Goal: Find specific page/section: Find specific page/section

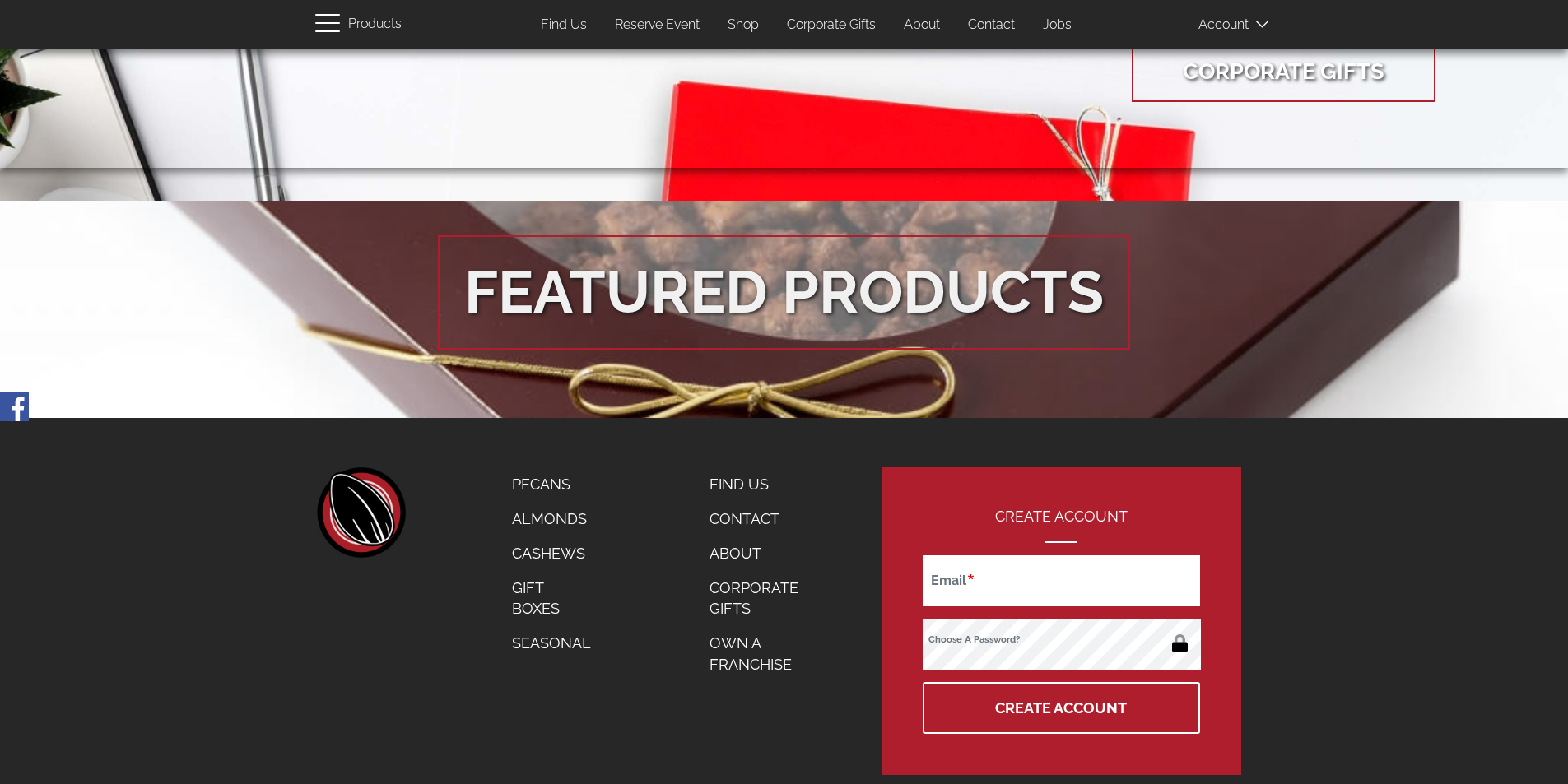
scroll to position [2932, 0]
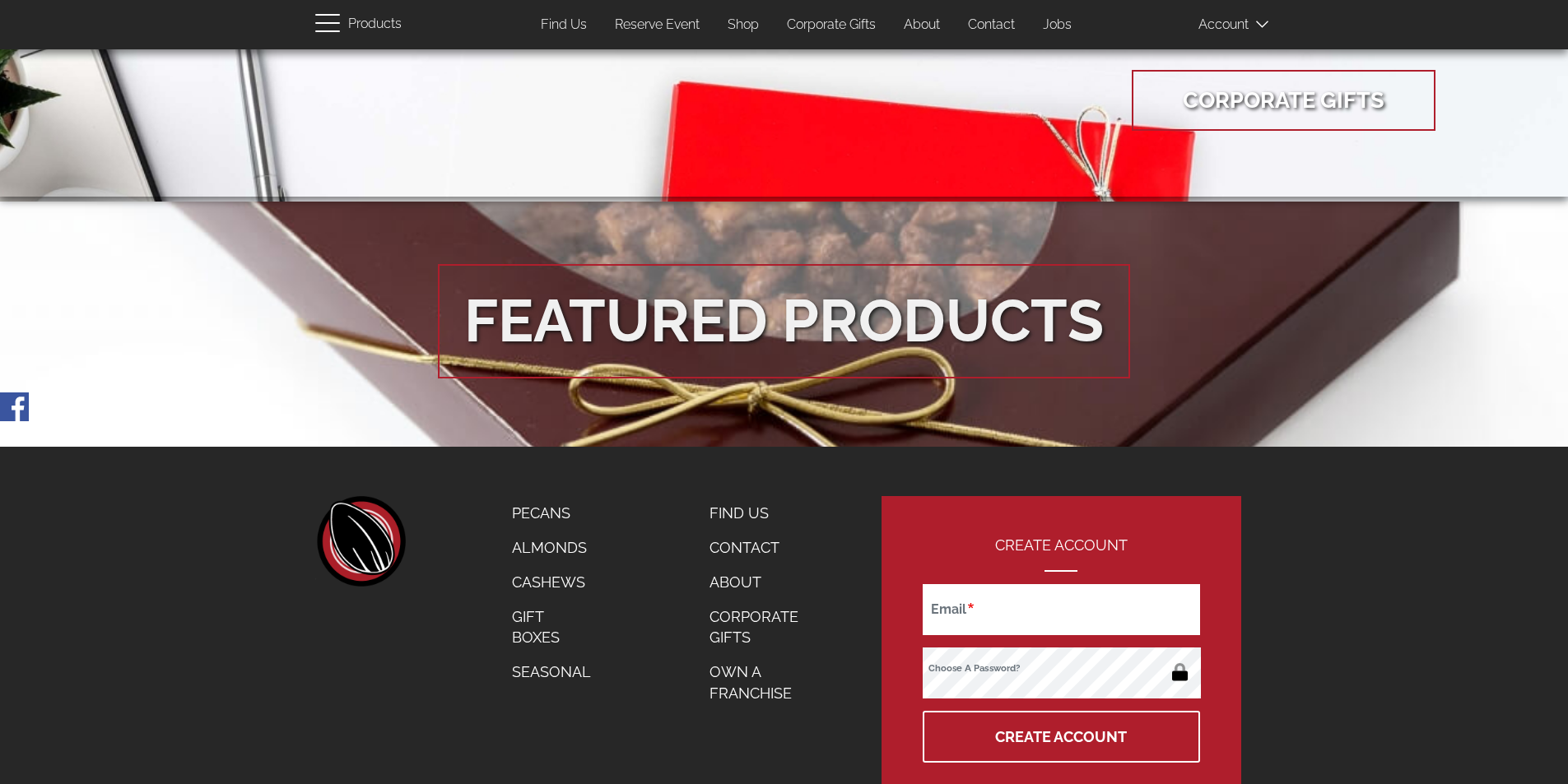
click at [731, 514] on link "Find Us" at bounding box center [764, 513] width 132 height 35
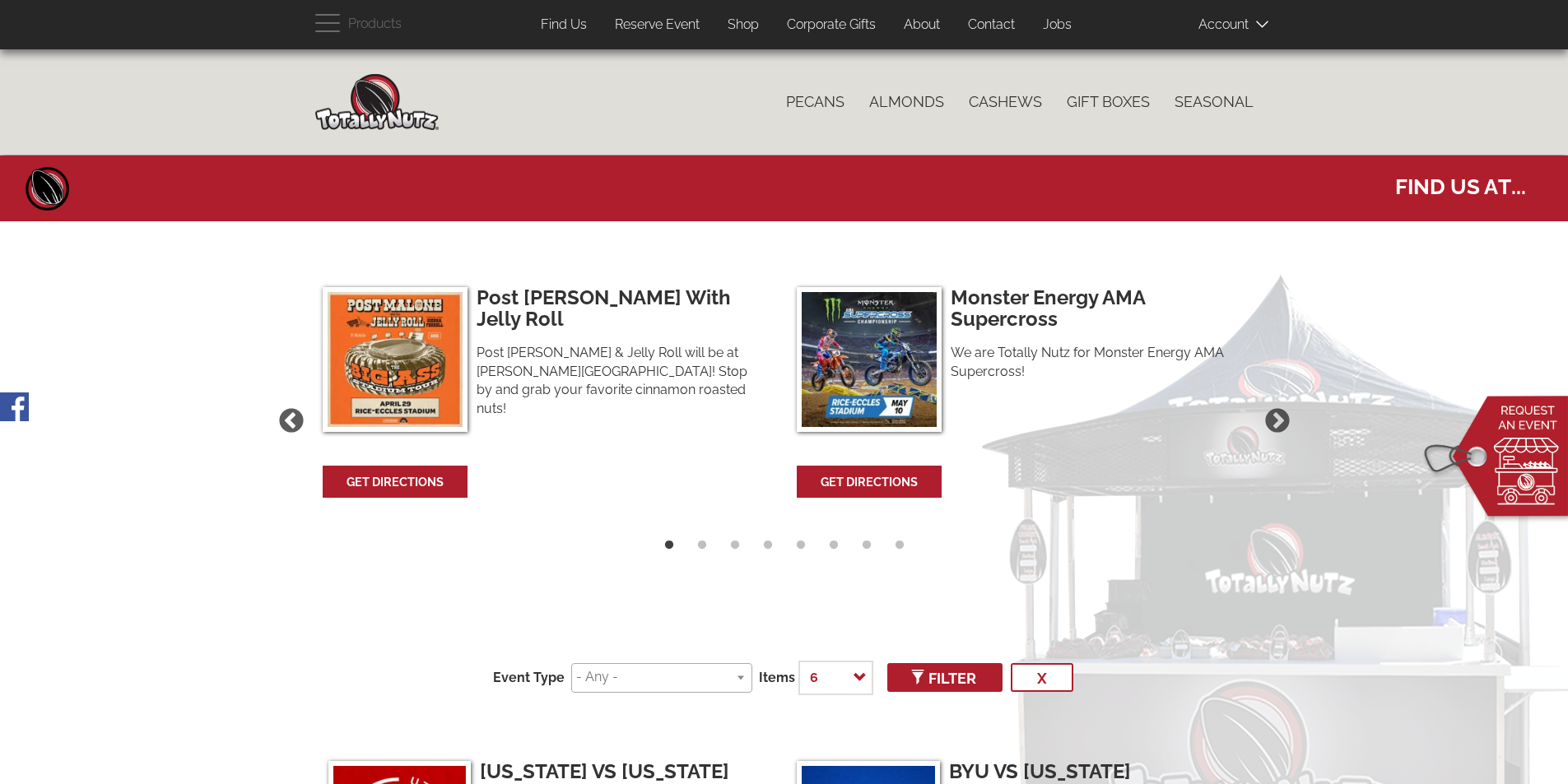
select select
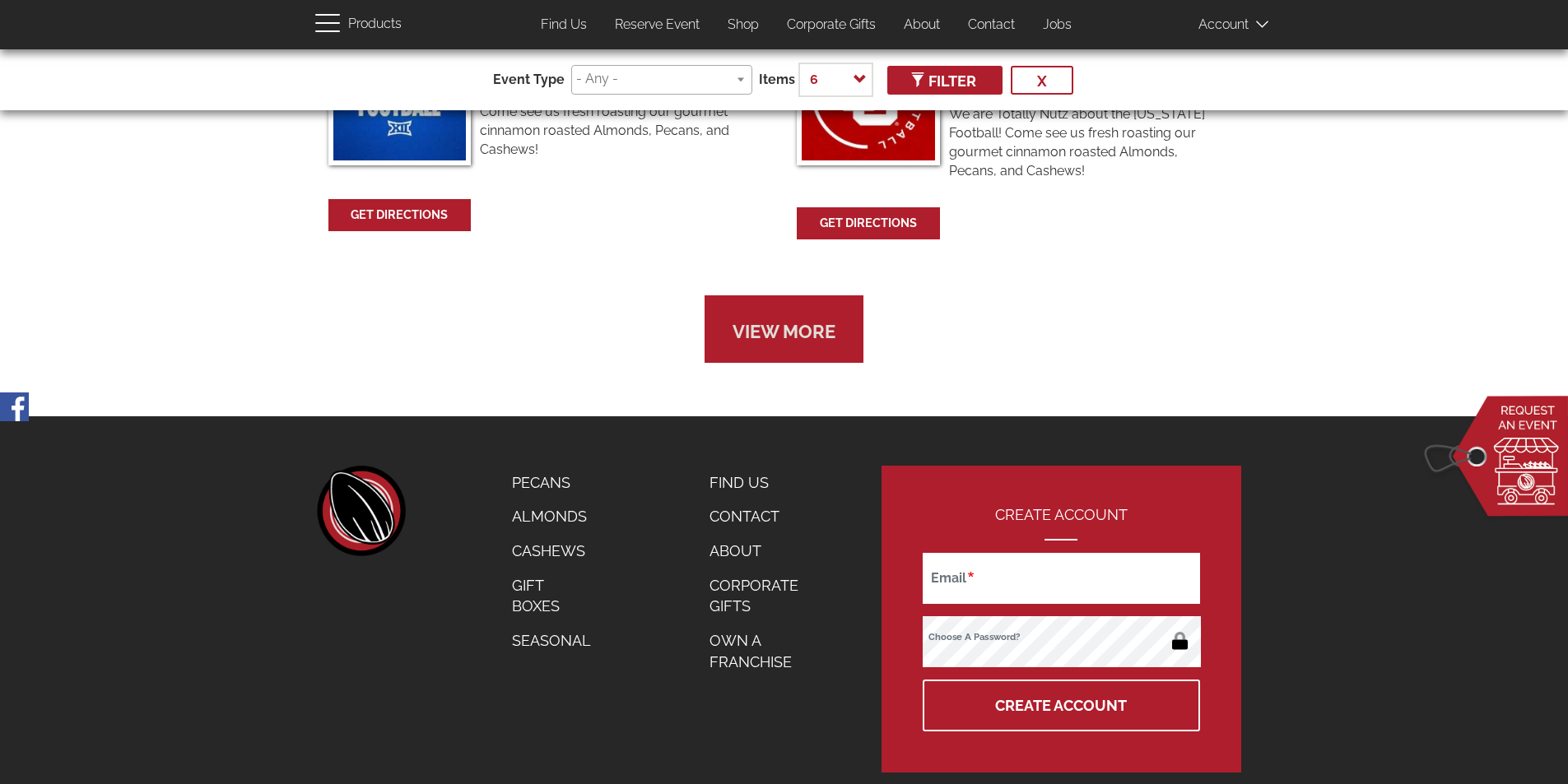
scroll to position [1208, 0]
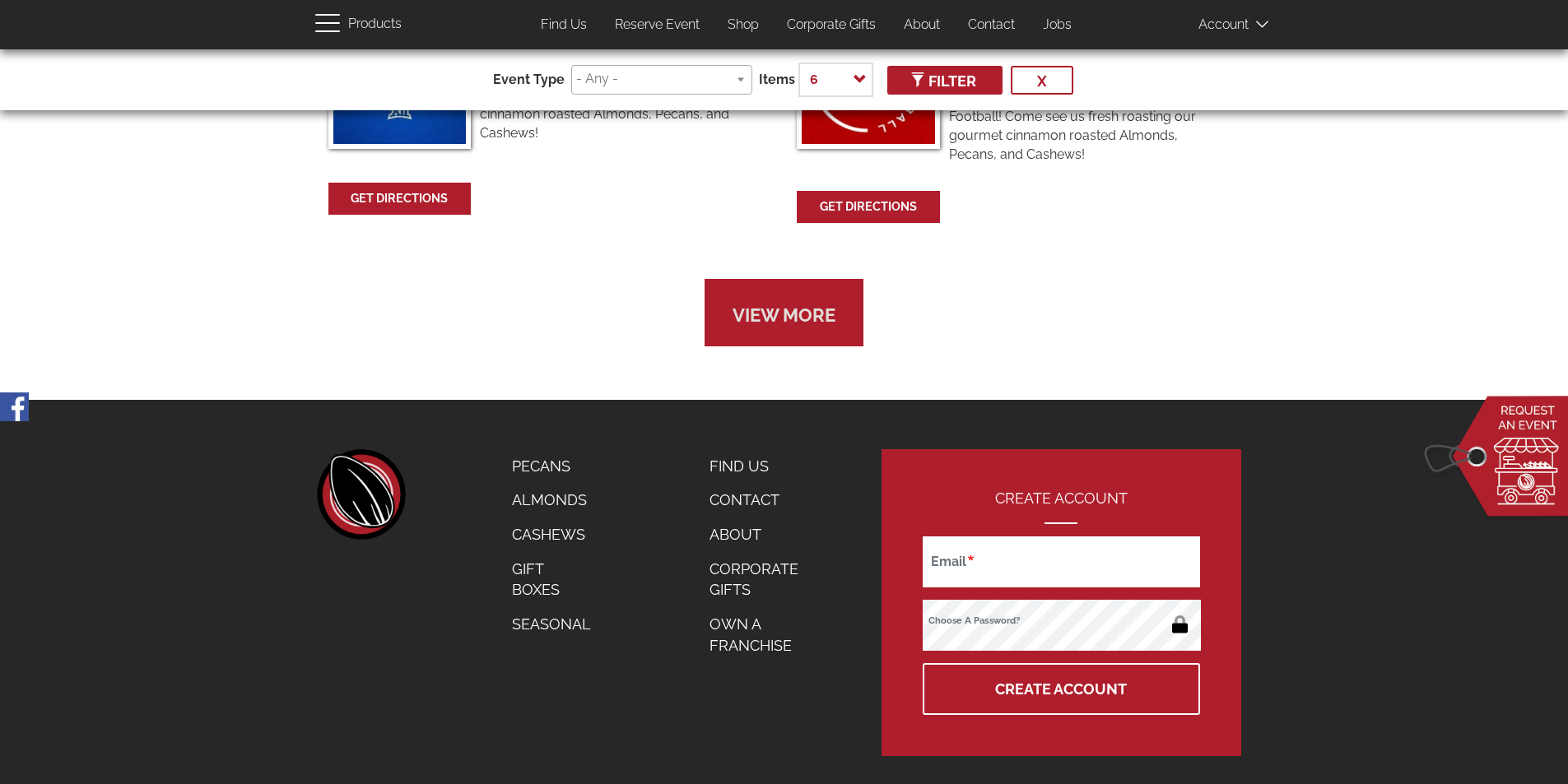
click at [721, 518] on link "About" at bounding box center [764, 535] width 132 height 35
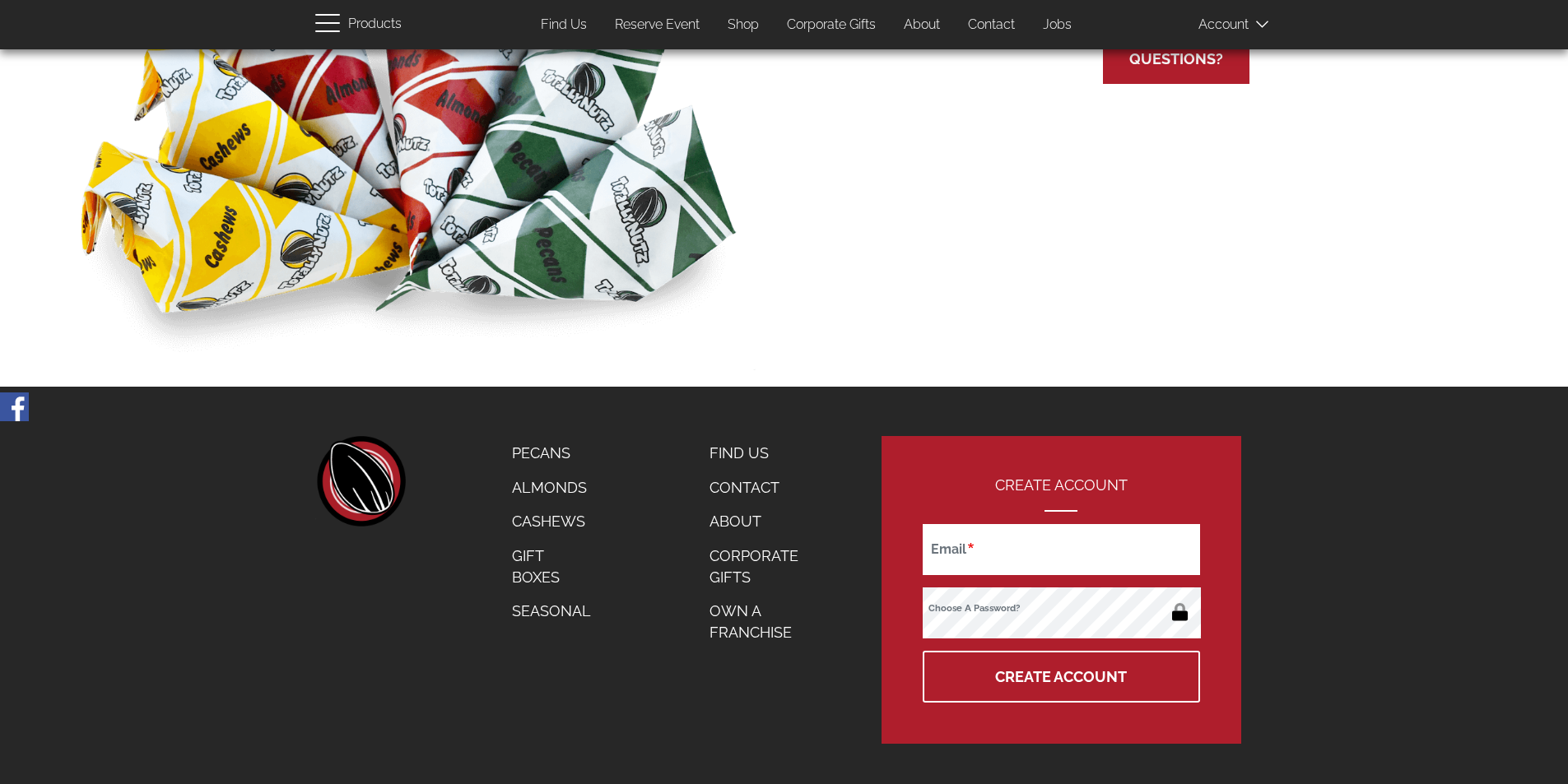
scroll to position [1197, 0]
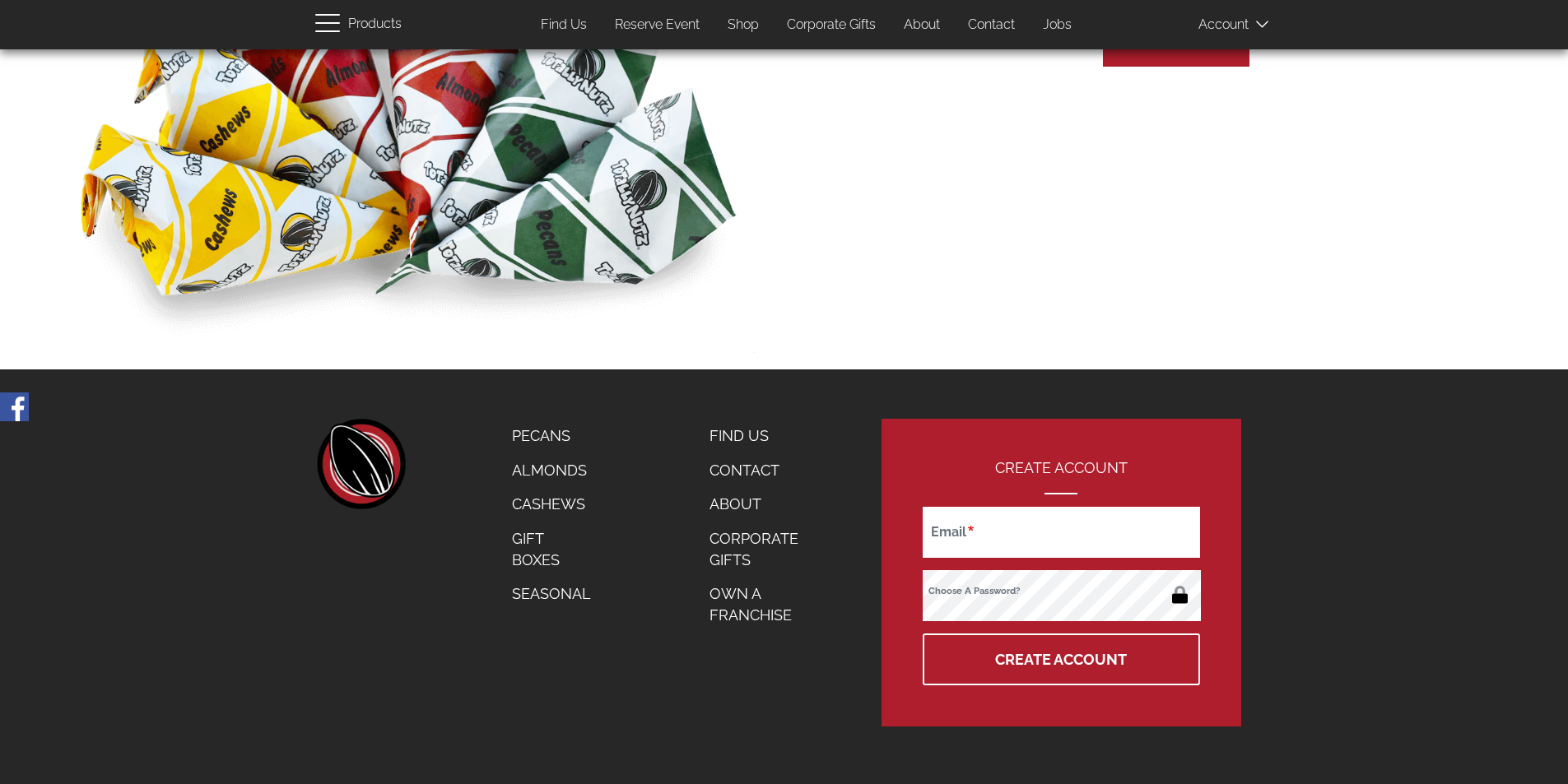
click at [728, 433] on link "Find Us" at bounding box center [764, 435] width 132 height 35
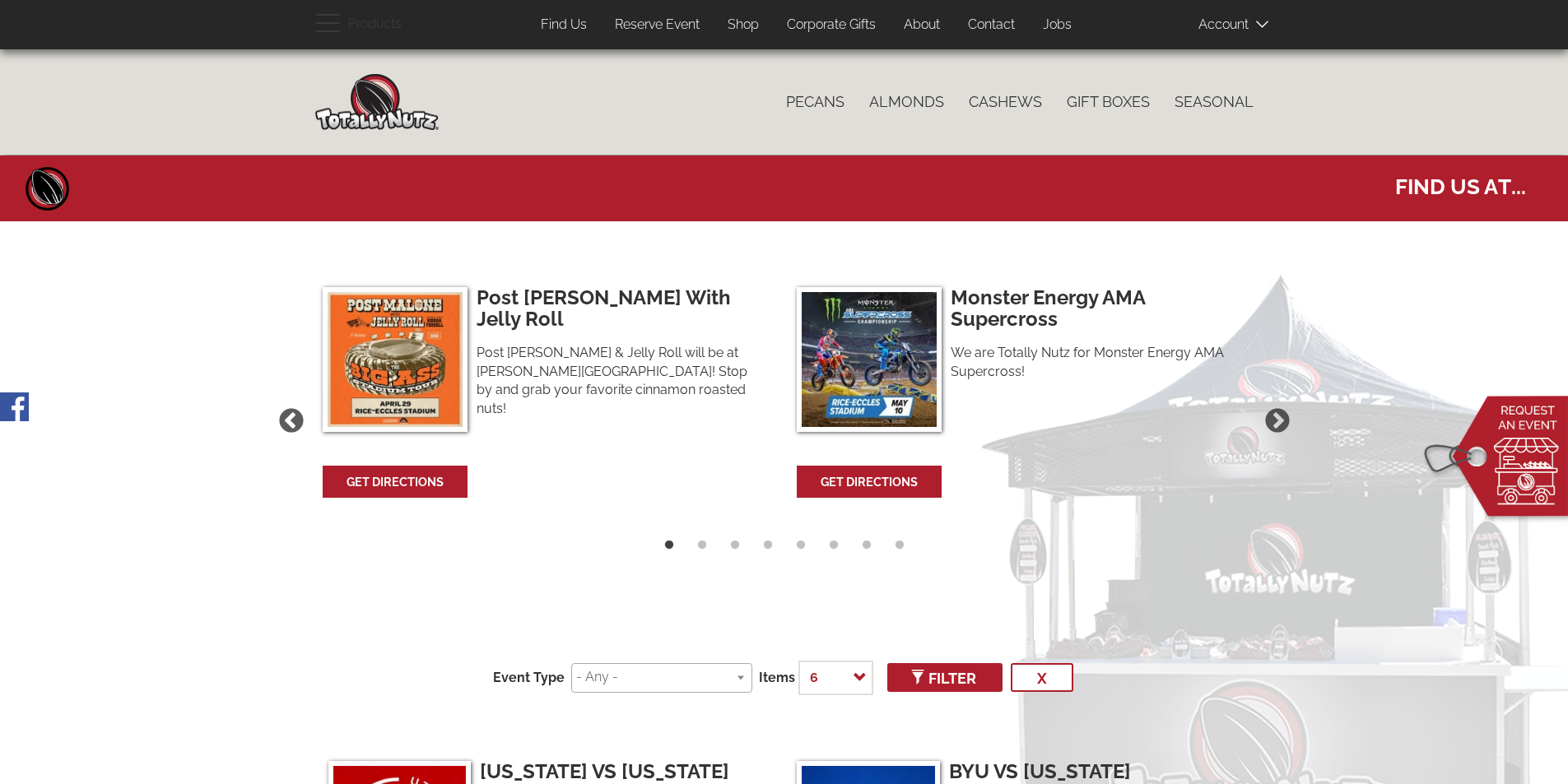
select select
click at [1278, 419] on button "Next" at bounding box center [1278, 421] width 35 height 35
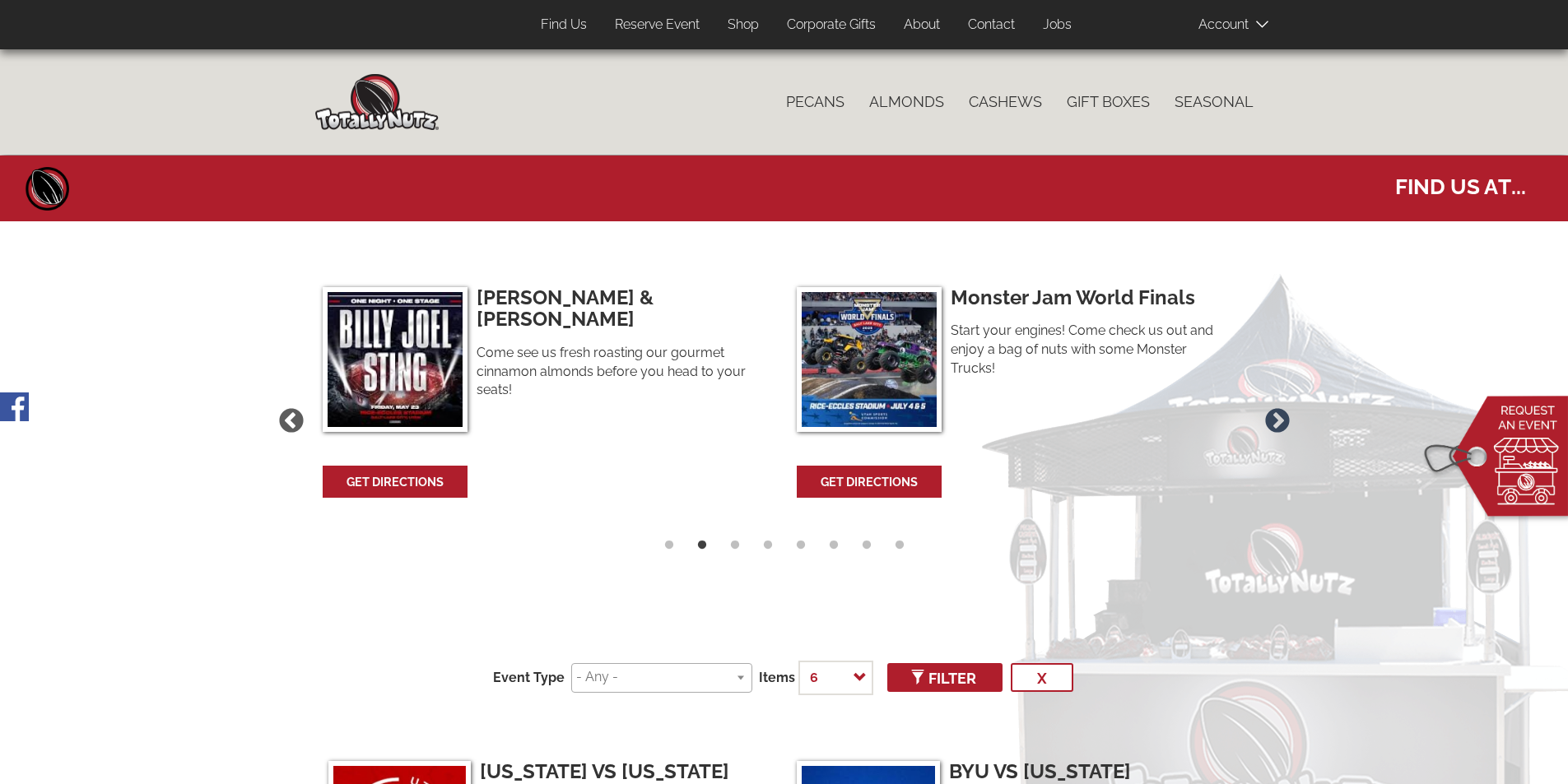
click at [1278, 419] on button "Next" at bounding box center [1278, 421] width 35 height 35
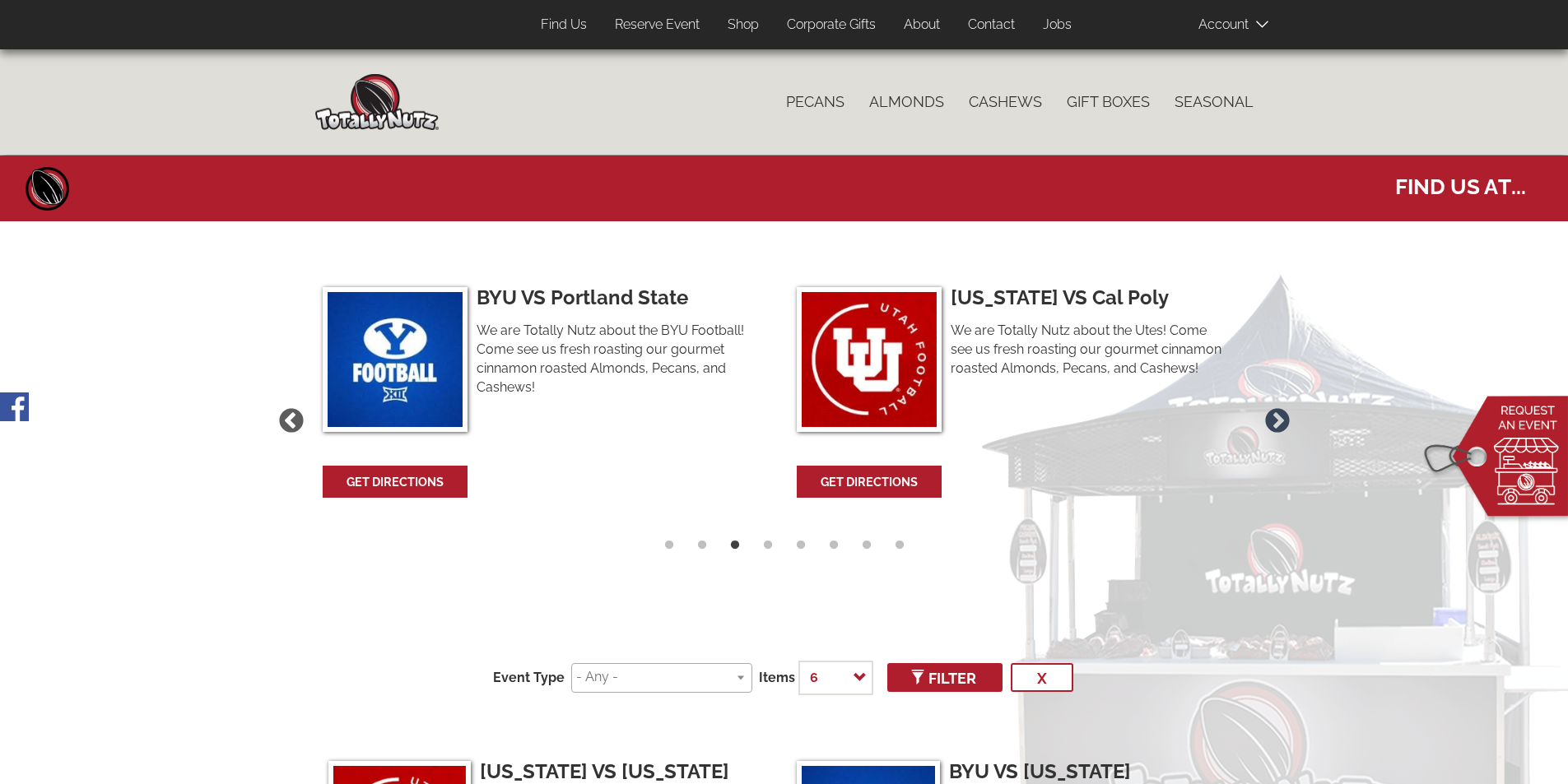
click at [1278, 419] on button "Next" at bounding box center [1278, 421] width 35 height 35
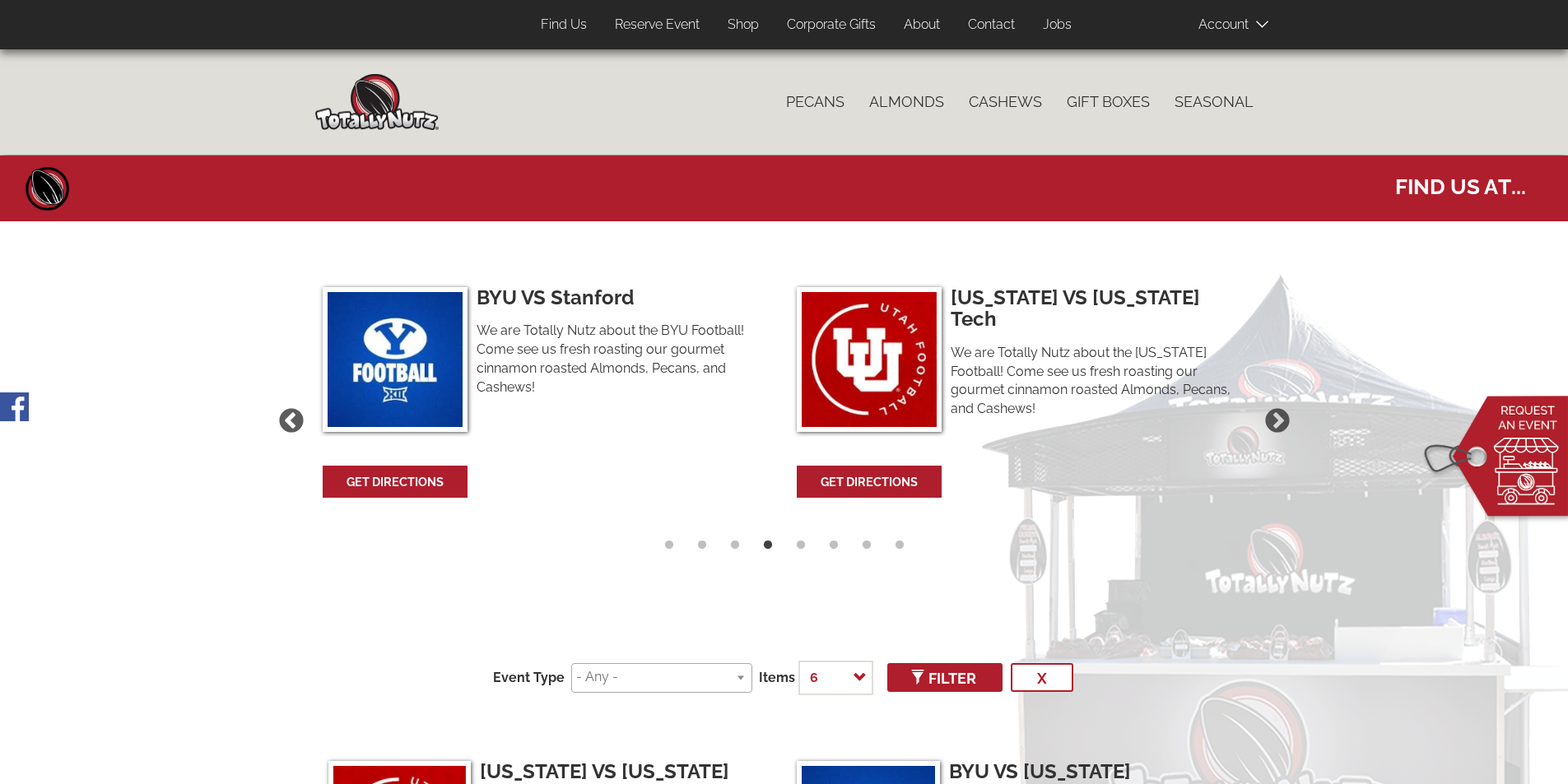
click at [991, 21] on link "Contact" at bounding box center [991, 26] width 72 height 32
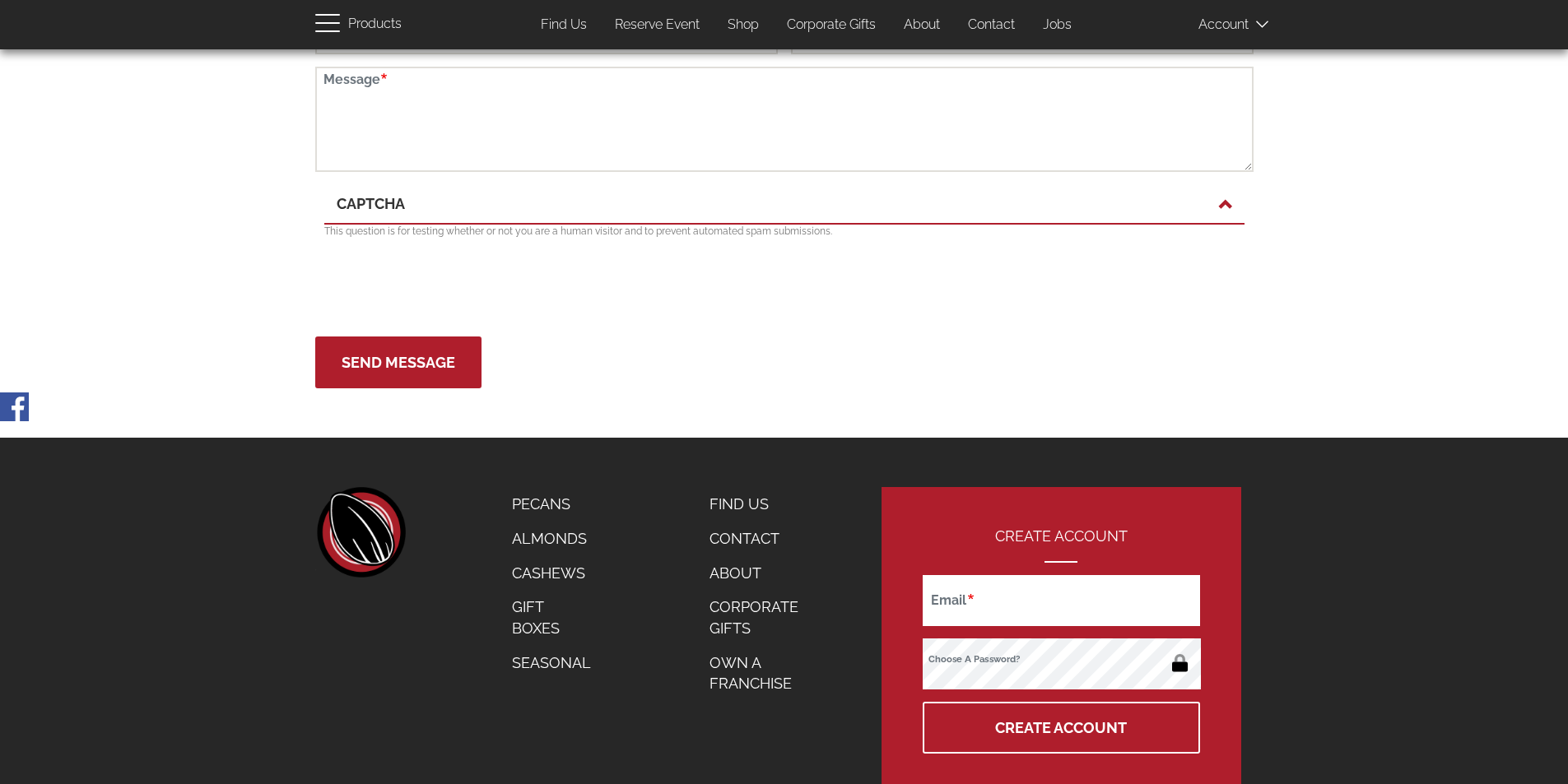
scroll to position [563, 0]
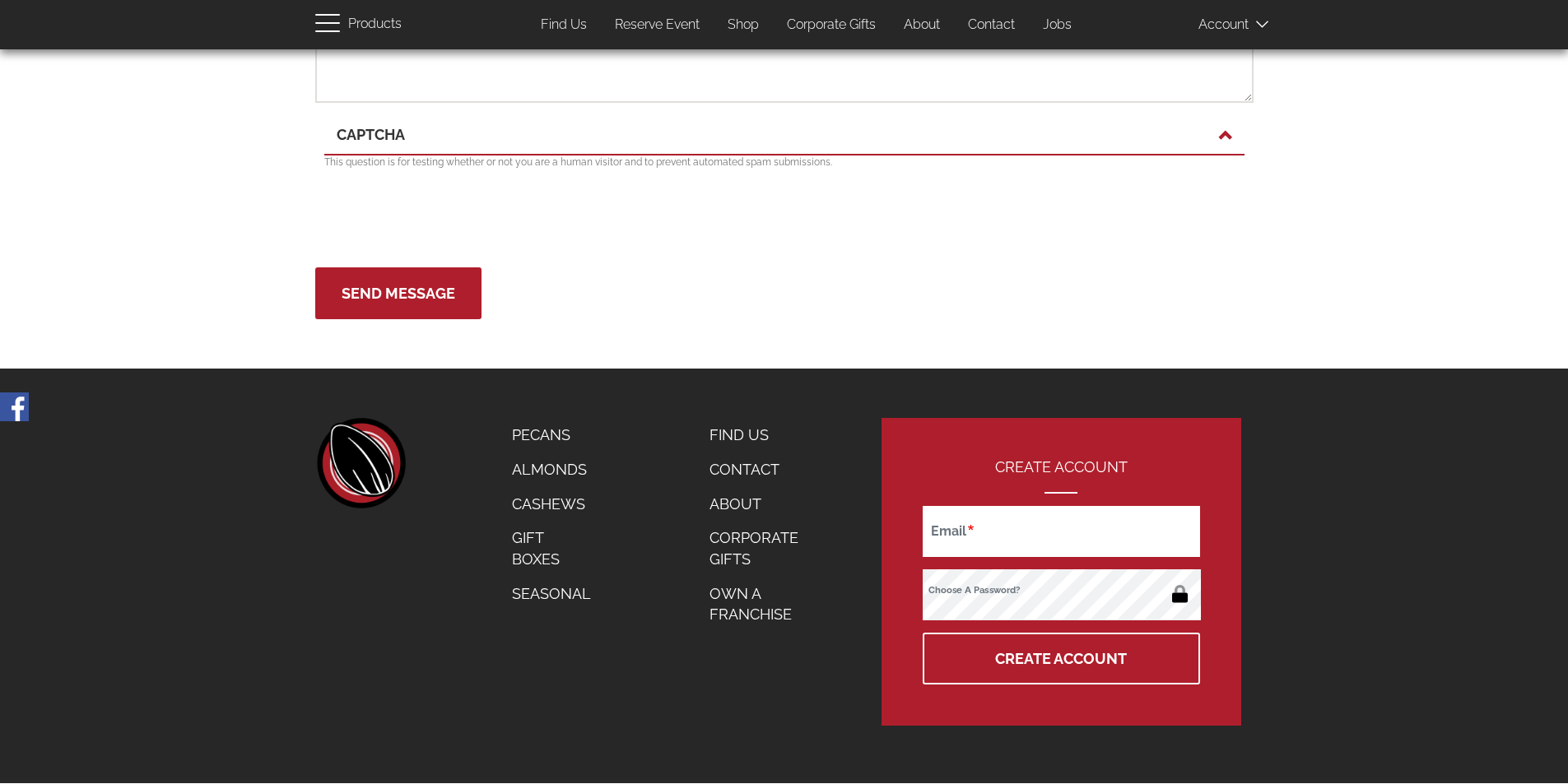
click at [716, 607] on link "Own a Franchise" at bounding box center [764, 605] width 132 height 55
